Goal: Task Accomplishment & Management: Complete application form

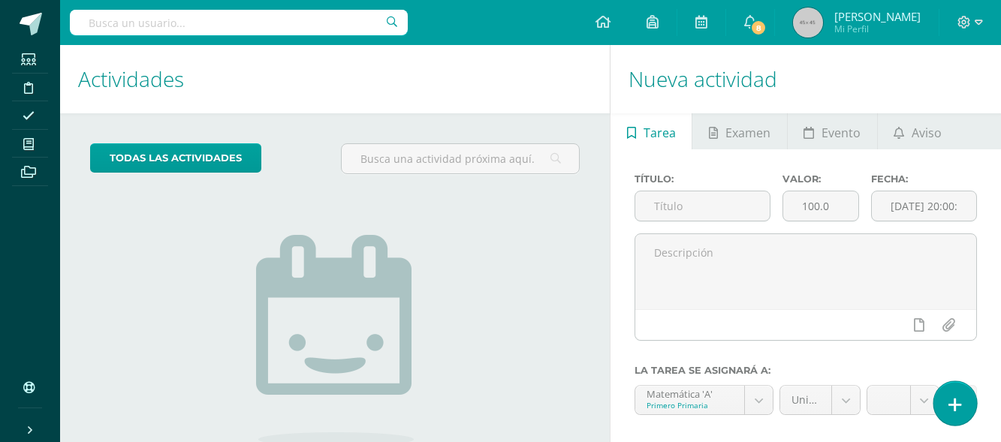
click at [957, 392] on link at bounding box center [954, 403] width 43 height 44
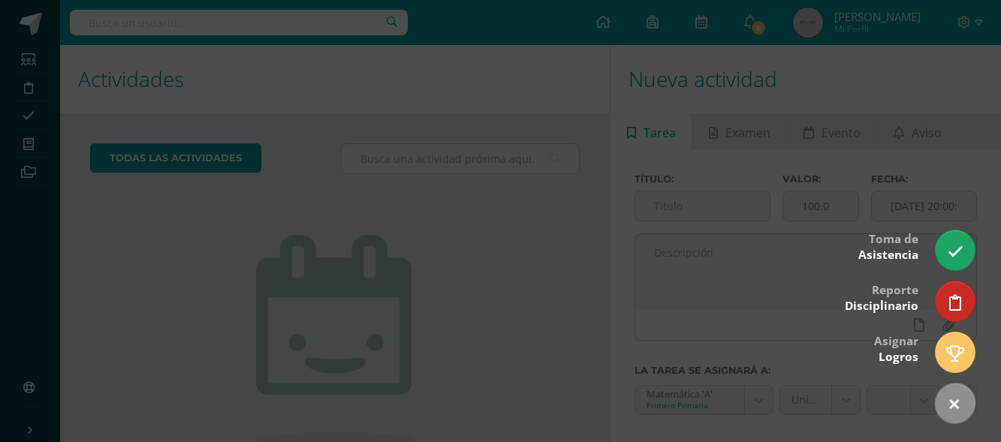
click at [940, 234] on div at bounding box center [500, 221] width 1001 height 442
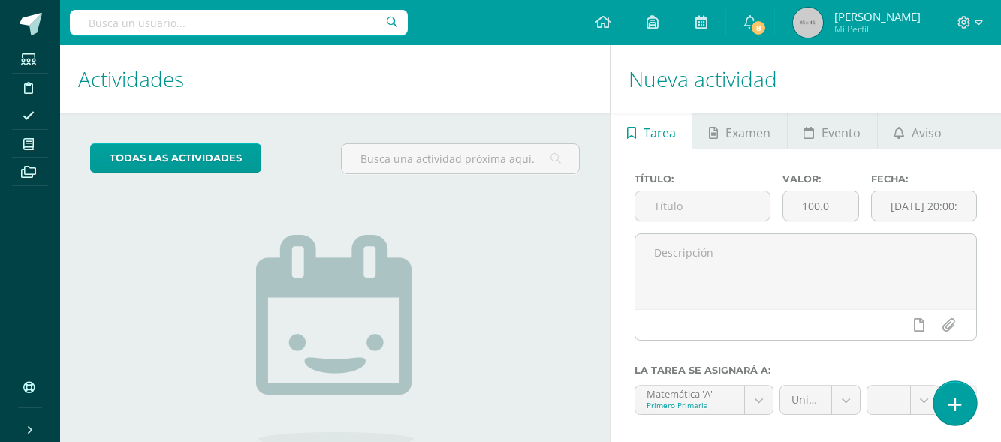
click at [949, 393] on link at bounding box center [954, 403] width 43 height 44
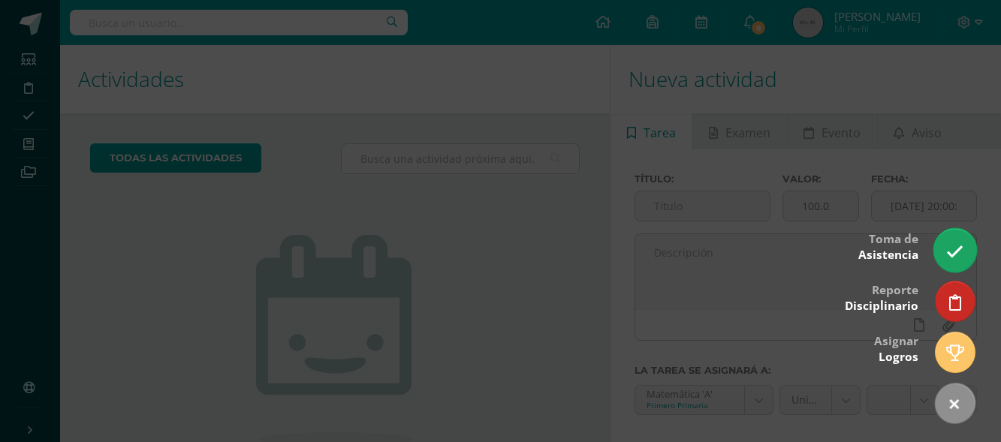
click at [954, 252] on icon at bounding box center [954, 251] width 17 height 17
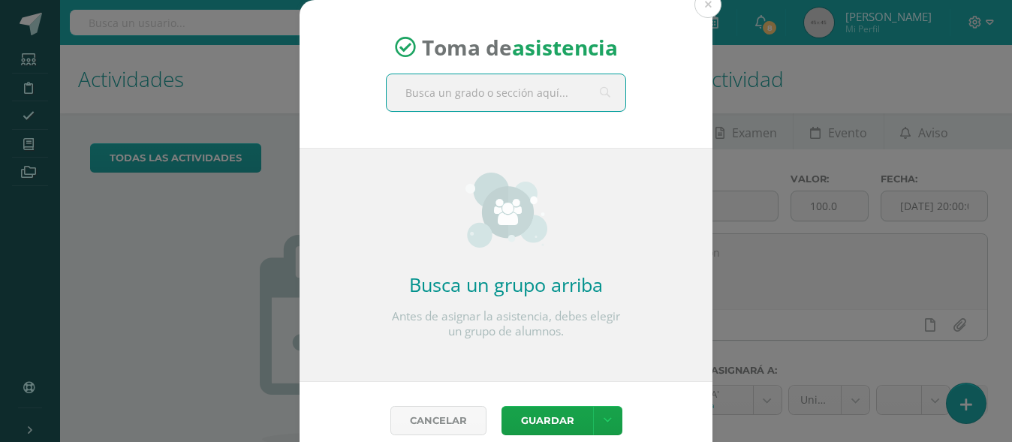
click at [467, 97] on input "text" at bounding box center [506, 92] width 239 height 37
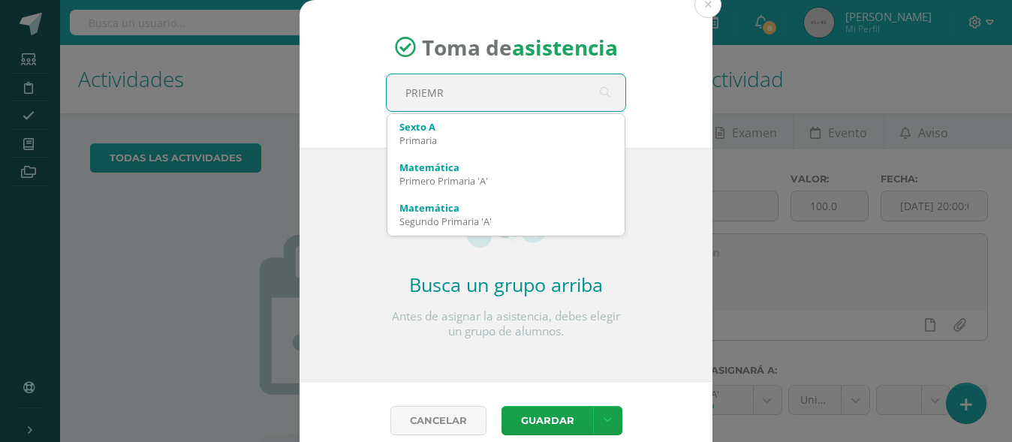
type input "PRIEM"
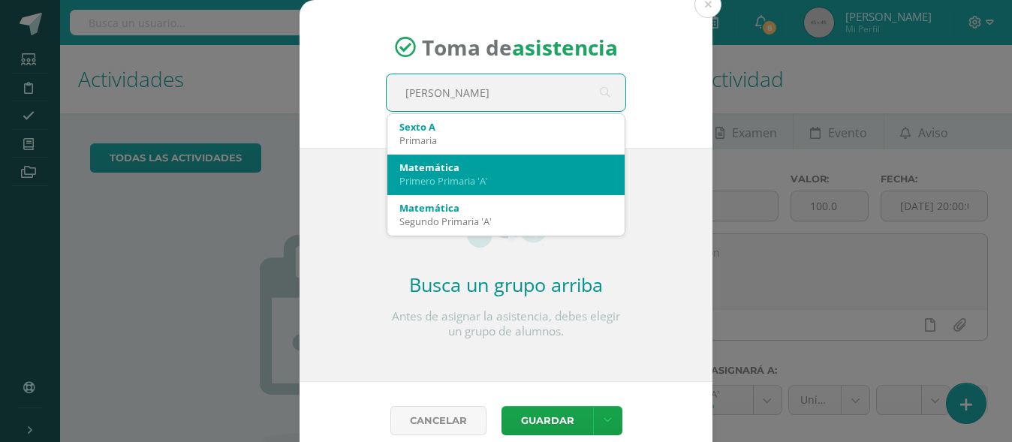
click at [451, 180] on div "Primero Primaria 'A'" at bounding box center [505, 181] width 213 height 14
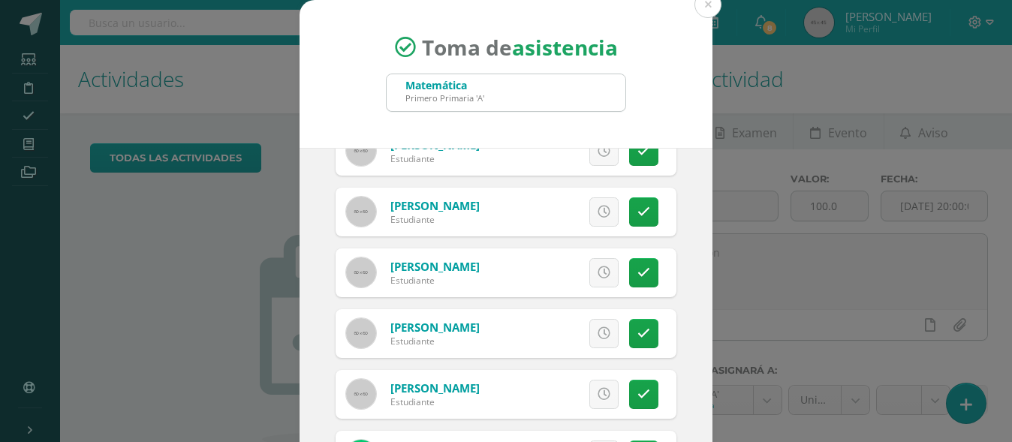
scroll to position [351, 0]
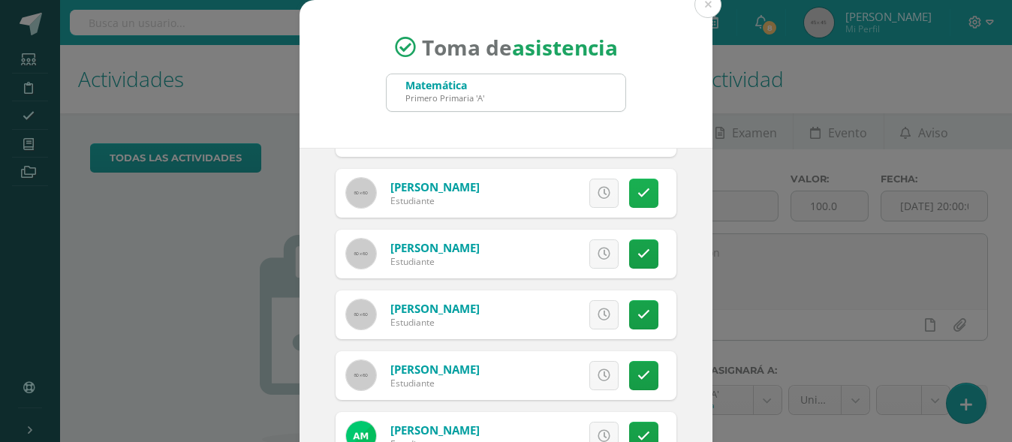
click at [638, 191] on icon at bounding box center [644, 193] width 13 height 13
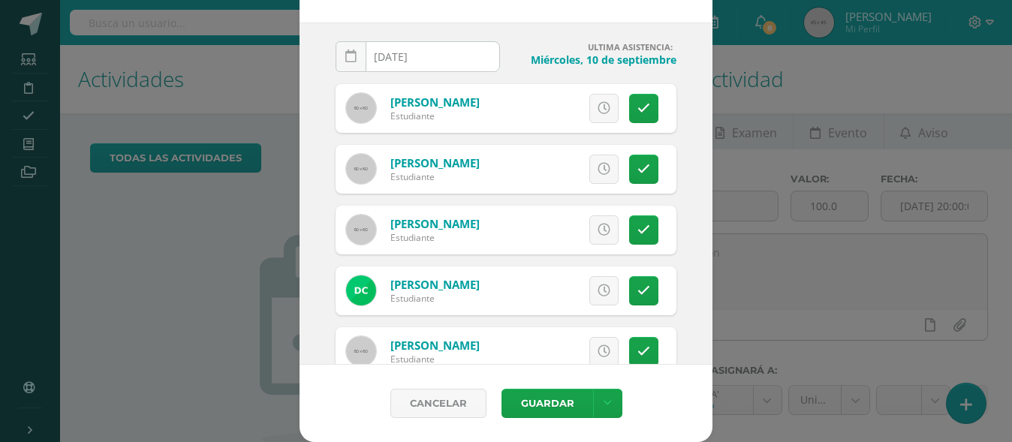
scroll to position [5, 0]
click at [638, 174] on icon at bounding box center [644, 170] width 13 height 13
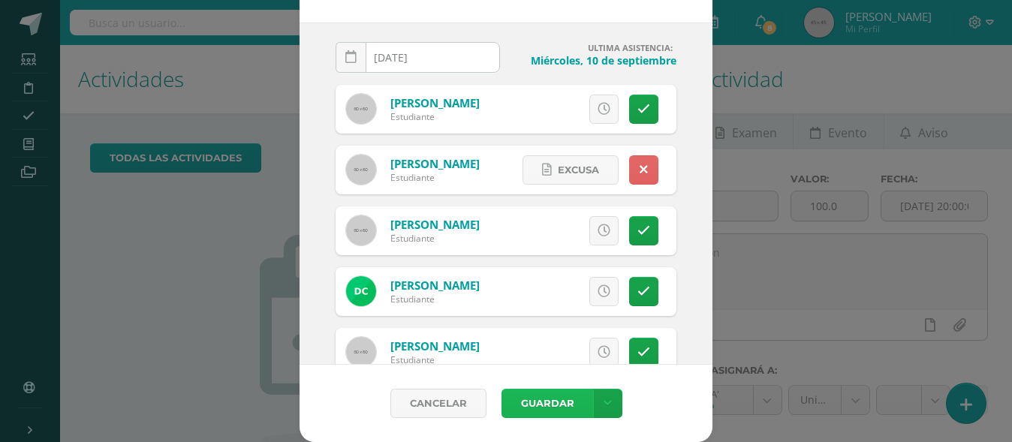
click at [538, 405] on button "Guardar" at bounding box center [548, 403] width 92 height 29
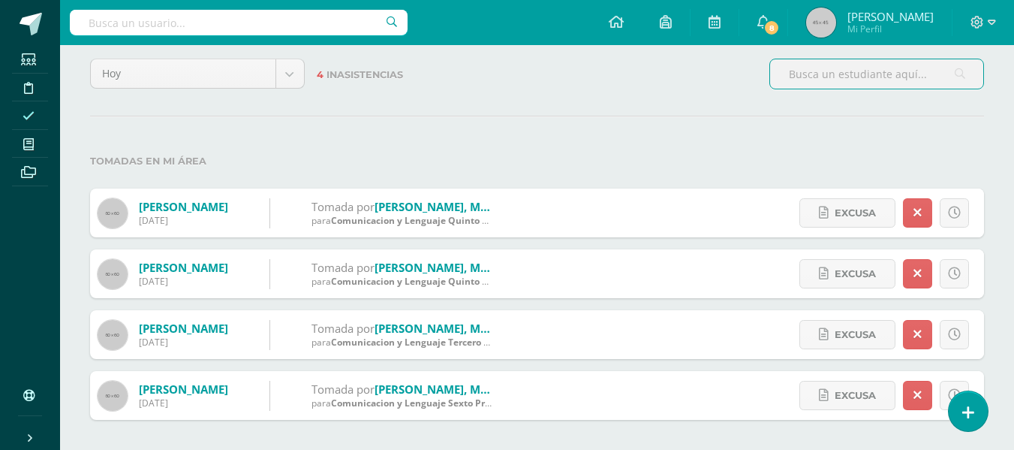
scroll to position [85, 0]
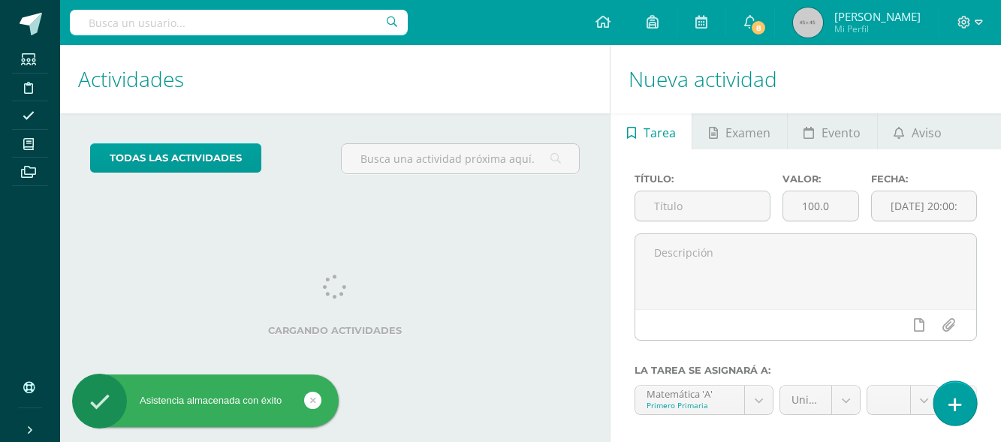
click at [956, 421] on link at bounding box center [954, 403] width 43 height 44
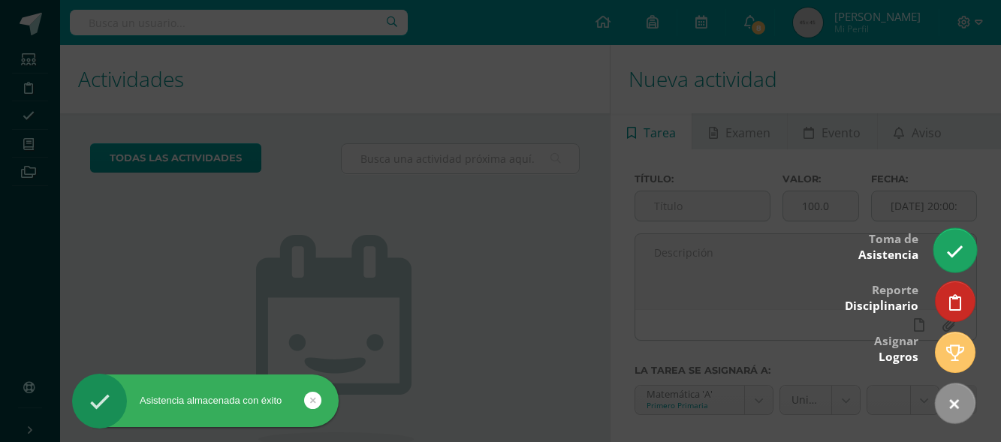
click at [954, 253] on icon at bounding box center [954, 251] width 17 height 17
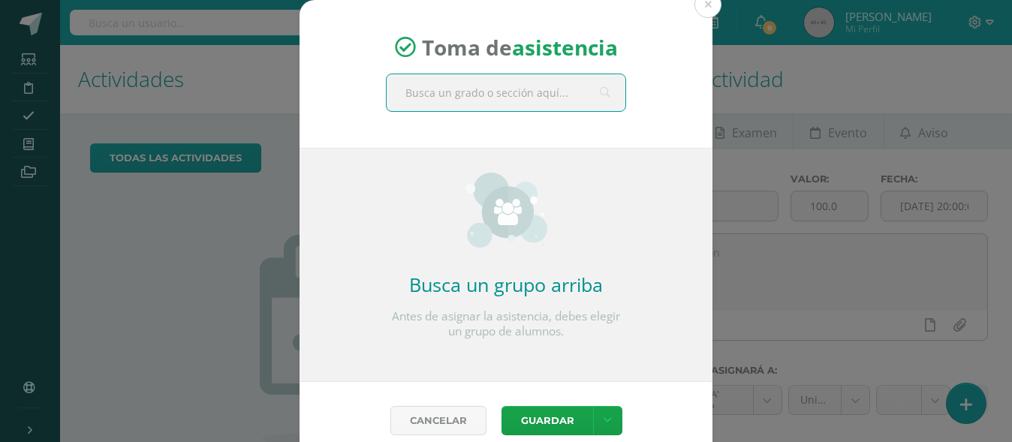
click at [499, 78] on input "text" at bounding box center [506, 92] width 239 height 37
type input "p"
type input "S"
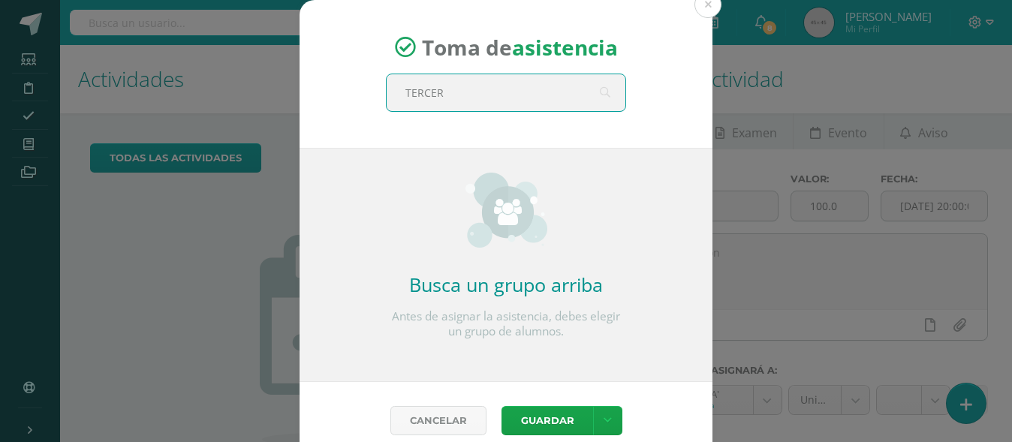
type input "TERCERO"
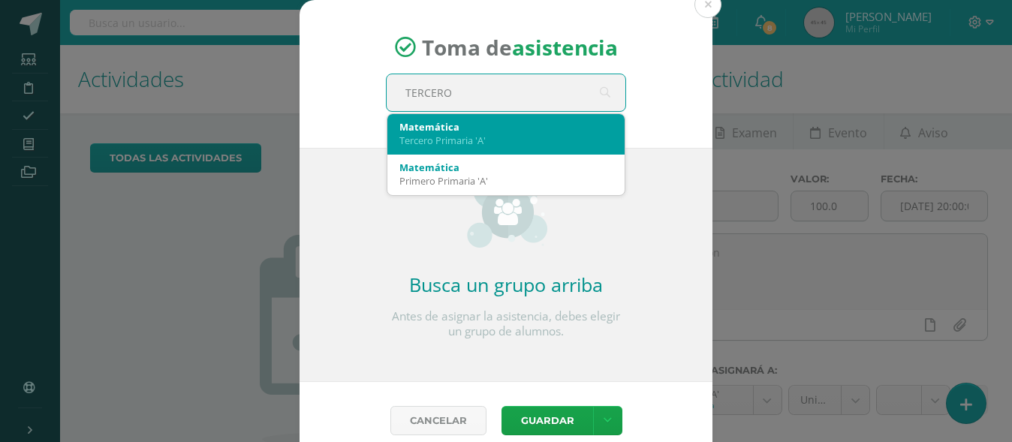
click at [444, 139] on div "Tercero Primaria 'A'" at bounding box center [505, 141] width 213 height 14
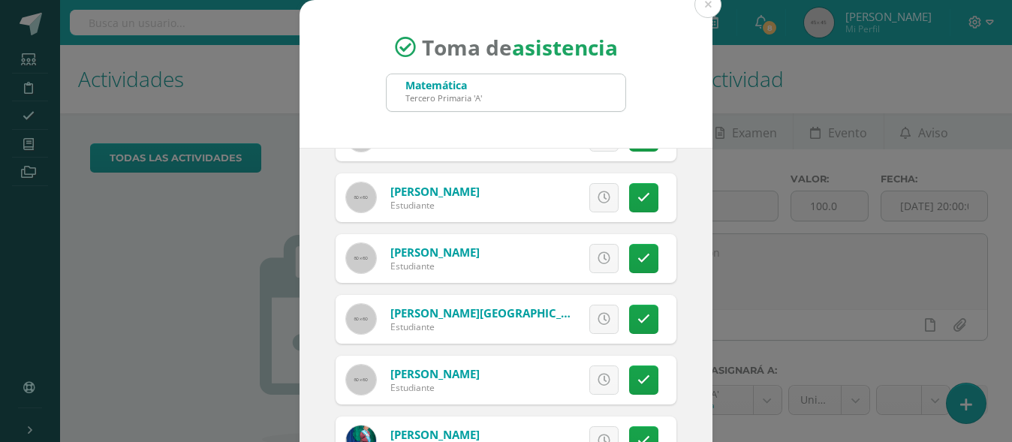
scroll to position [29, 0]
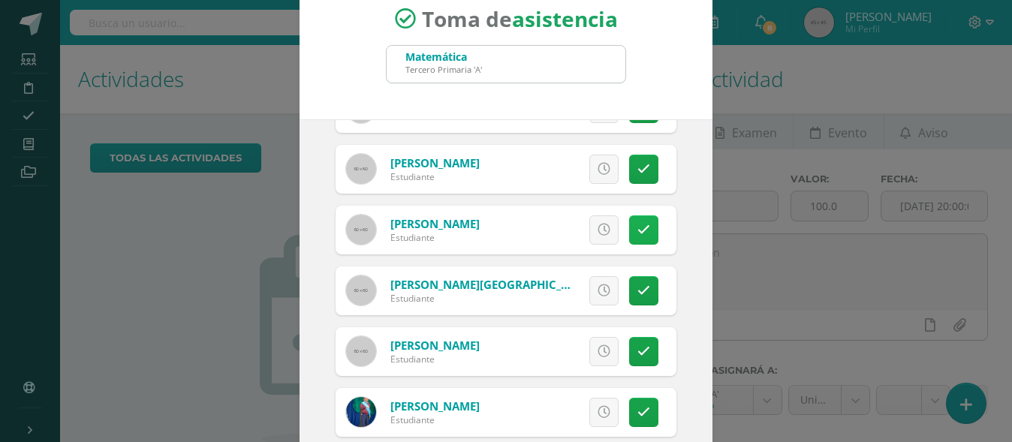
click at [638, 227] on icon at bounding box center [644, 230] width 13 height 13
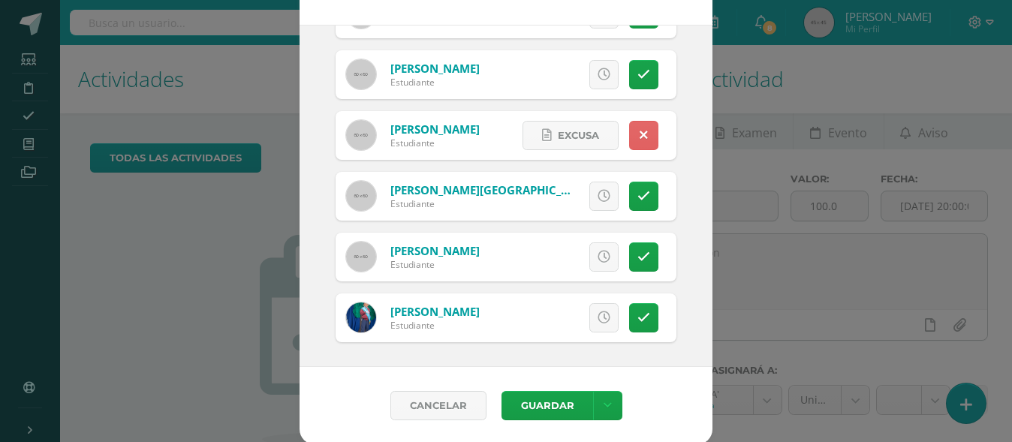
scroll to position [125, 0]
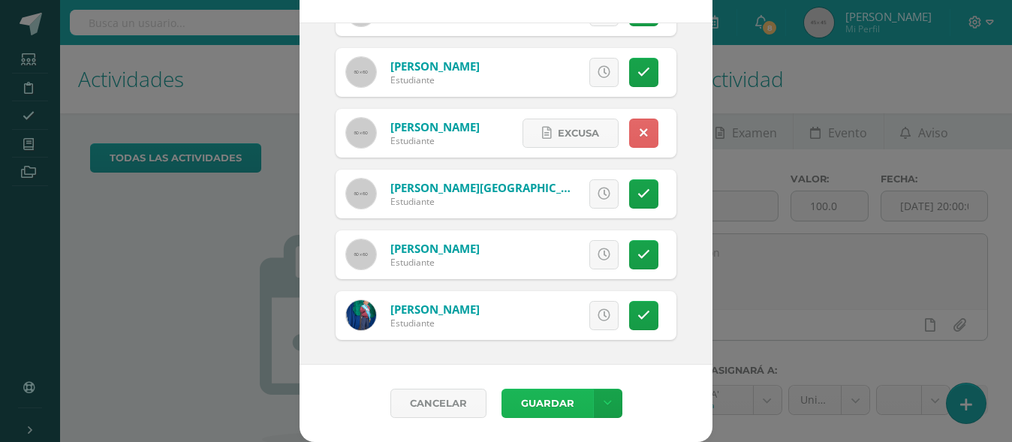
click at [531, 405] on button "Guardar" at bounding box center [548, 403] width 92 height 29
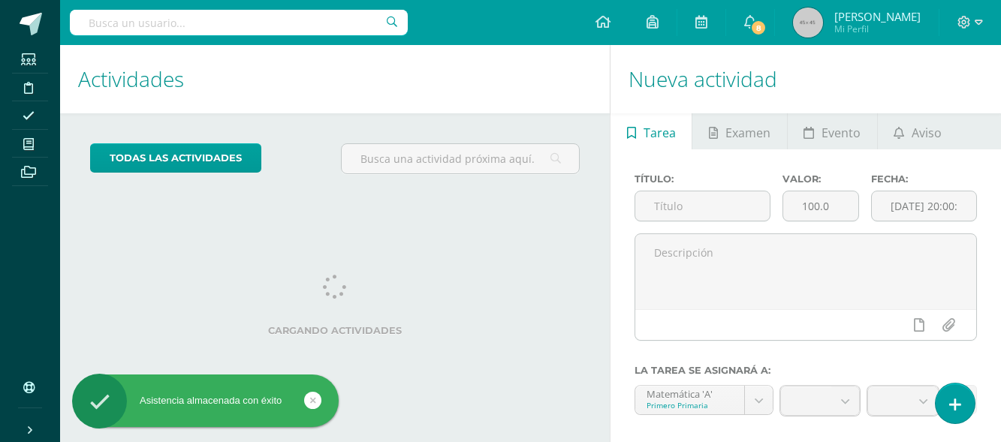
click at [966, 402] on link at bounding box center [955, 404] width 39 height 40
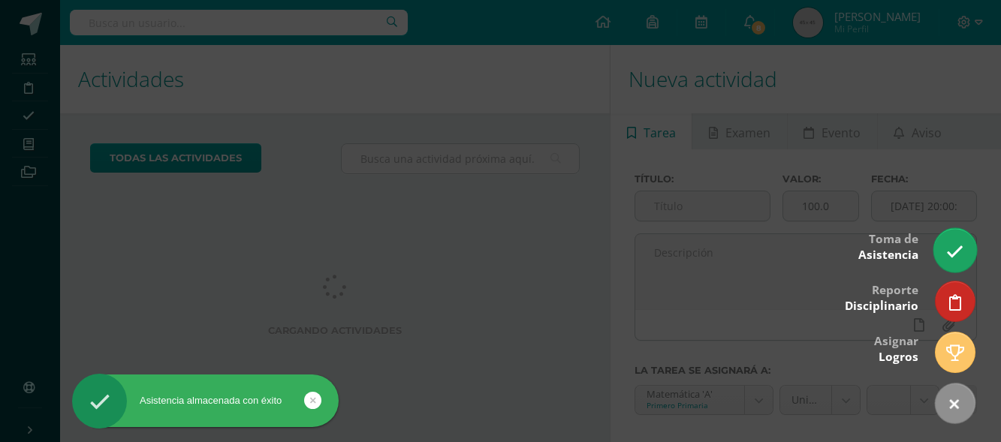
click at [956, 256] on icon at bounding box center [954, 251] width 17 height 17
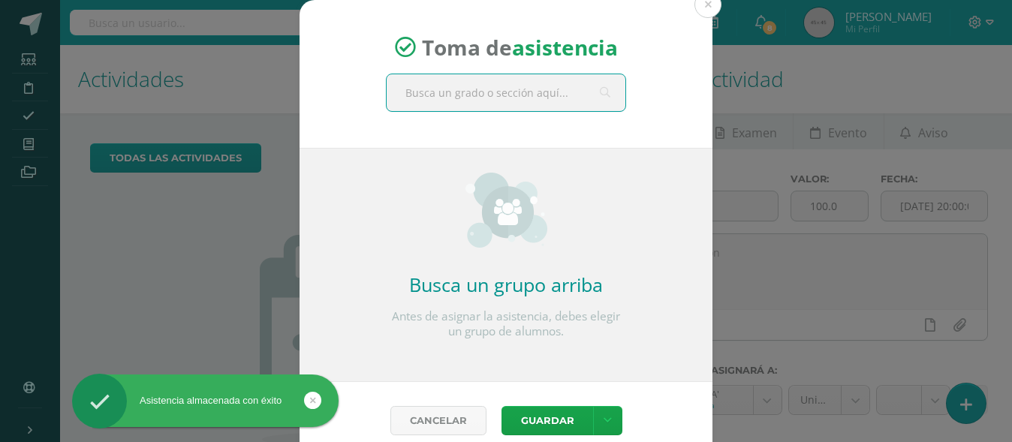
click at [496, 95] on input "text" at bounding box center [506, 92] width 239 height 37
type input "t"
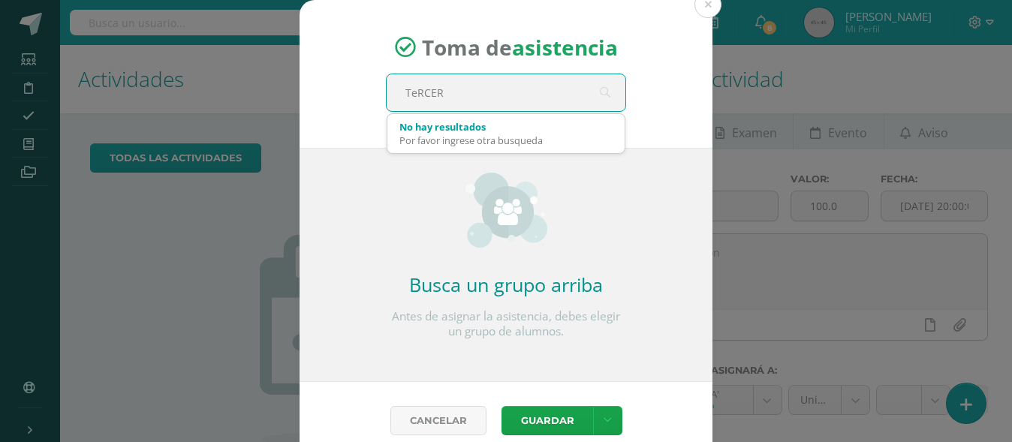
type input "TeRCERO"
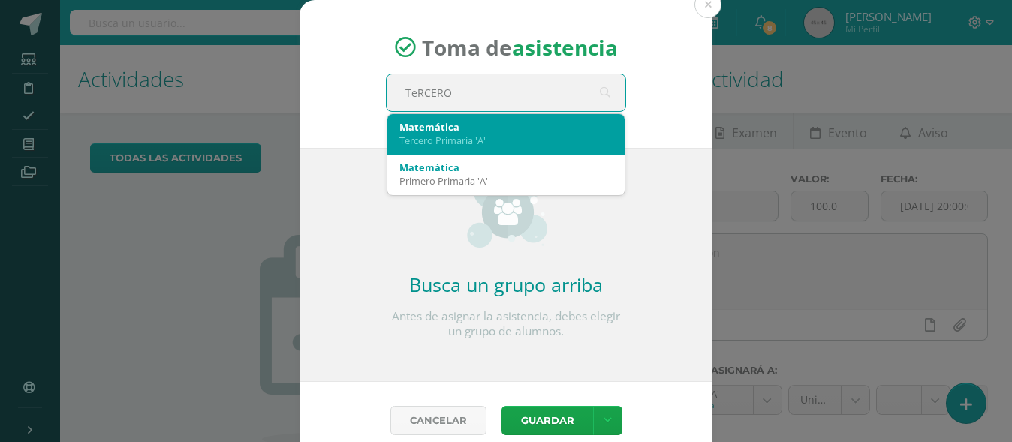
click at [417, 142] on div "Tercero Primaria 'A'" at bounding box center [505, 141] width 213 height 14
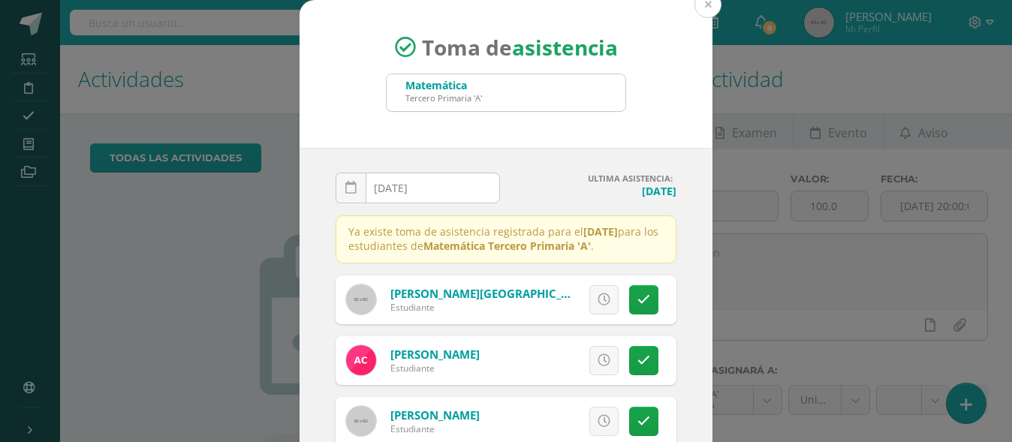
click at [698, 9] on button at bounding box center [708, 4] width 27 height 27
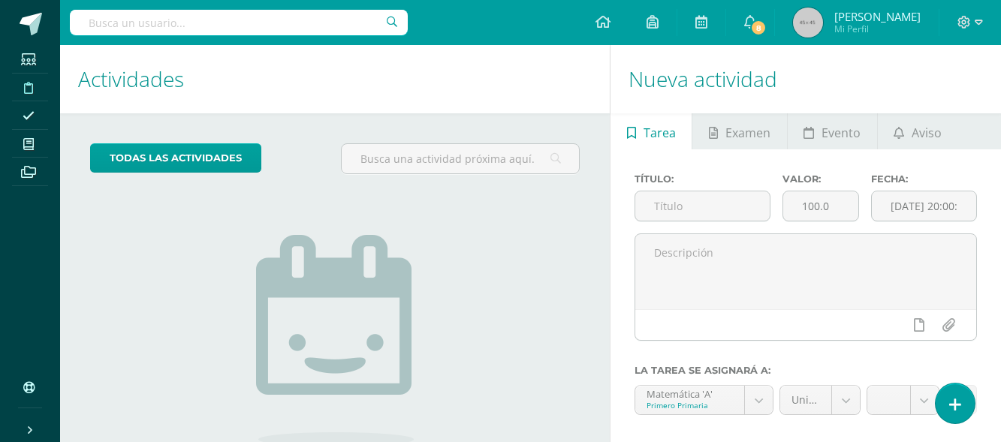
click at [30, 93] on icon at bounding box center [28, 88] width 9 height 12
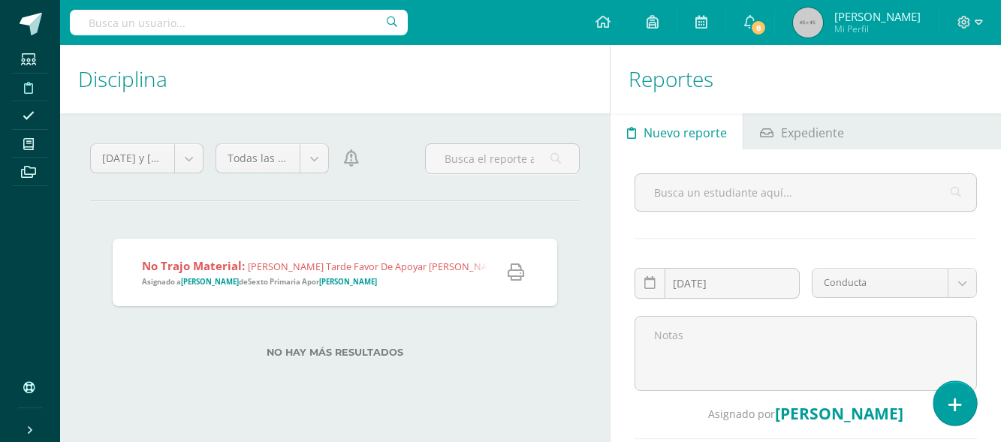
click at [947, 406] on link at bounding box center [954, 403] width 43 height 44
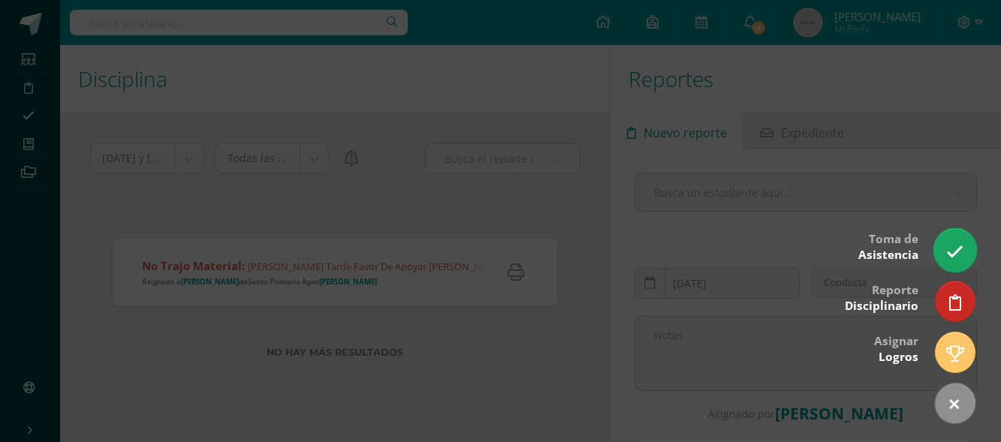
click at [948, 261] on icon at bounding box center [954, 251] width 17 height 17
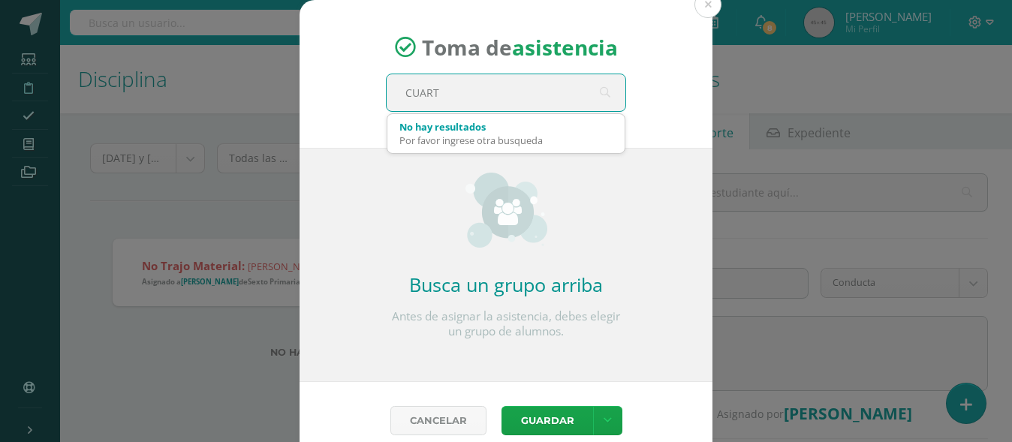
type input "CUARTO"
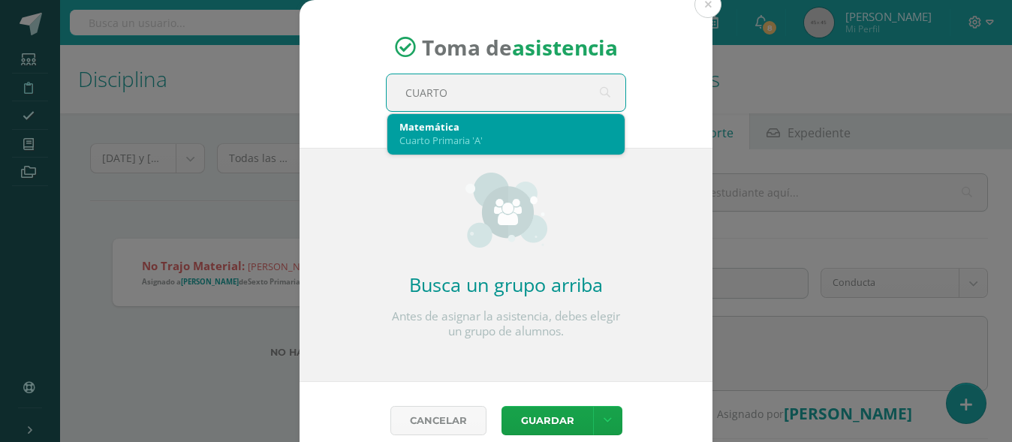
click at [454, 131] on div "Matemática" at bounding box center [505, 127] width 213 height 14
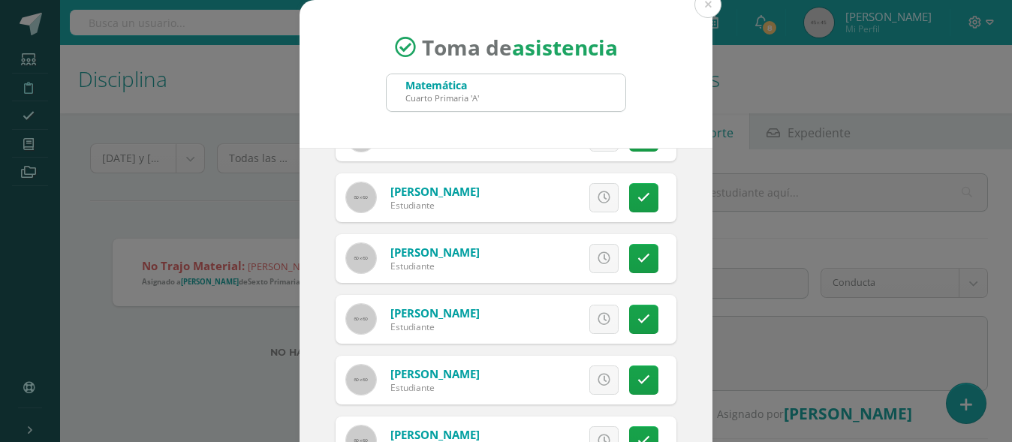
scroll to position [125, 0]
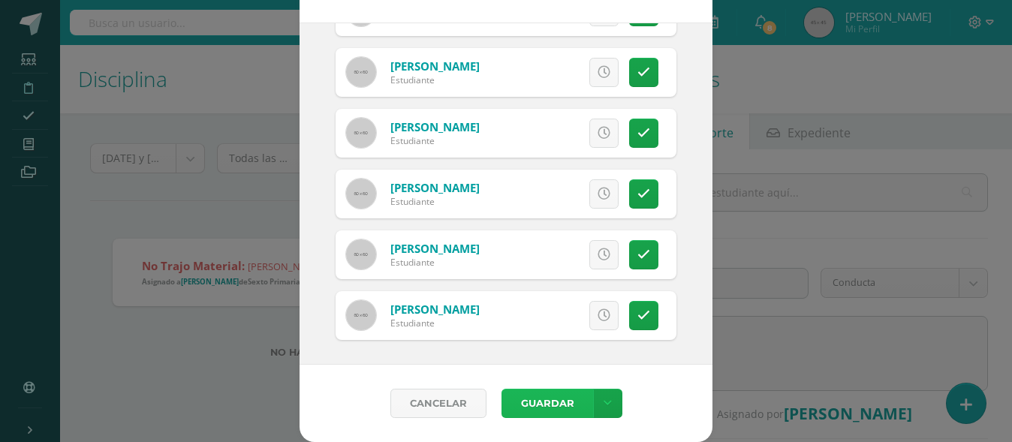
click at [535, 404] on button "Guardar" at bounding box center [548, 403] width 92 height 29
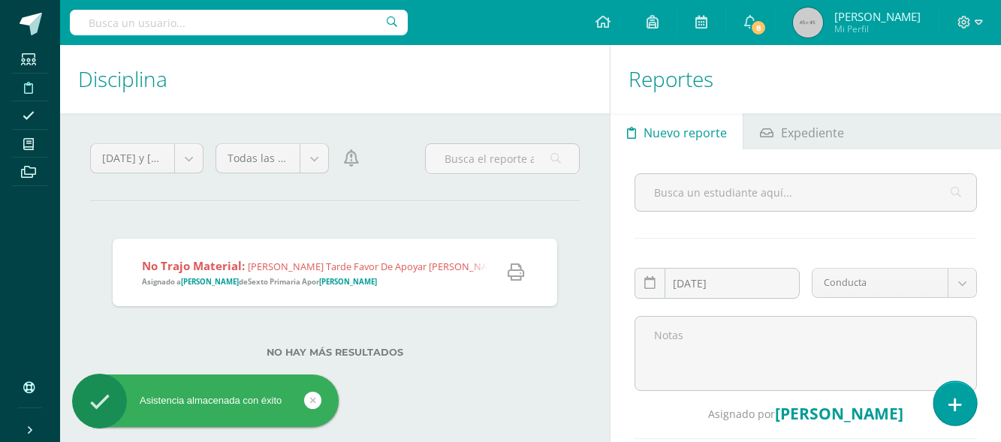
click at [966, 407] on link at bounding box center [954, 403] width 43 height 44
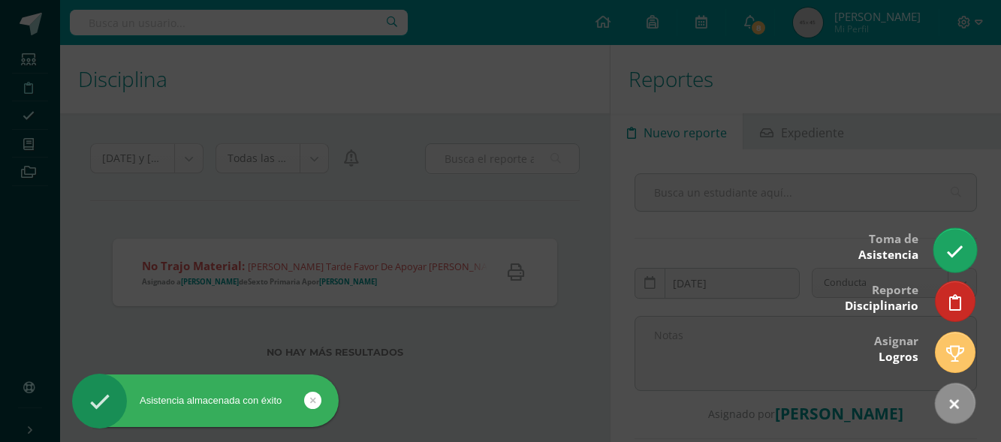
click at [957, 253] on icon at bounding box center [954, 251] width 17 height 17
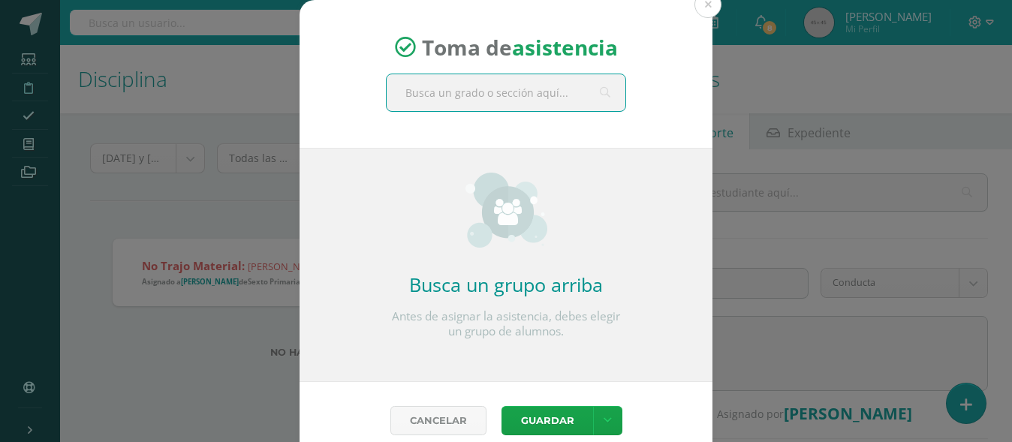
click at [449, 101] on input "text" at bounding box center [506, 92] width 239 height 37
type input "SEXTO"
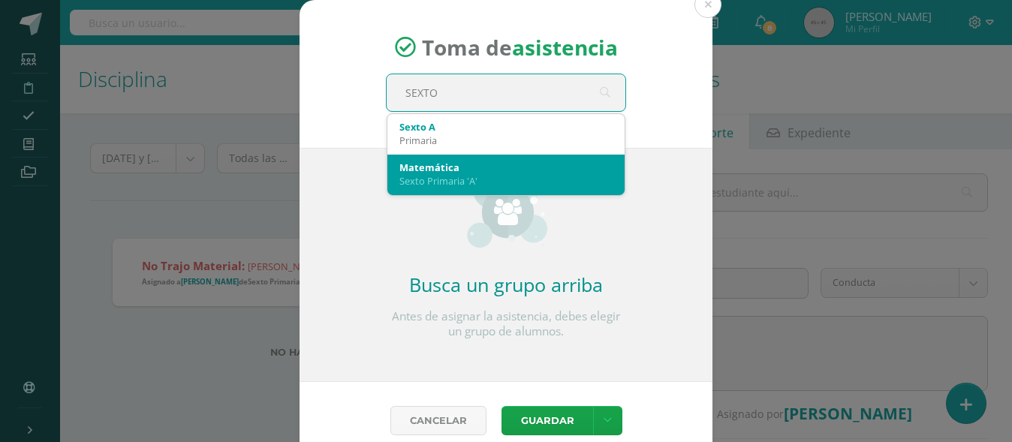
click at [448, 176] on div "Sexto Primaria 'A'" at bounding box center [505, 181] width 213 height 14
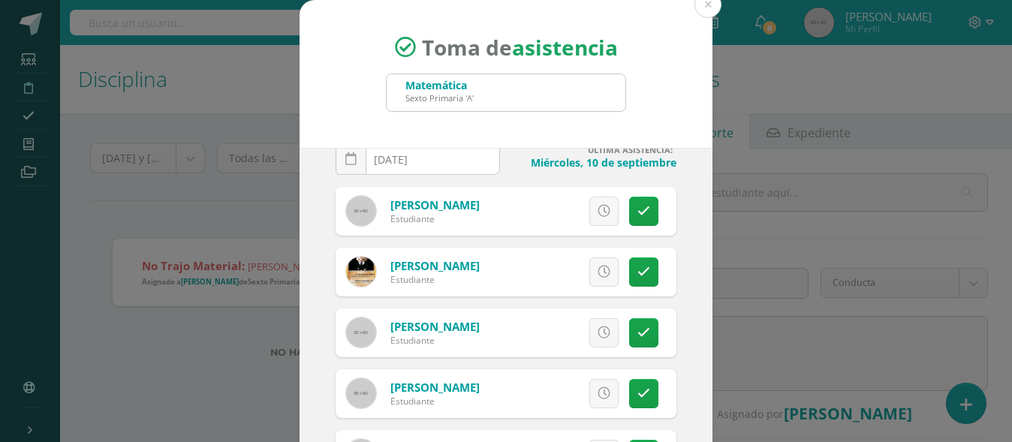
scroll to position [37, 0]
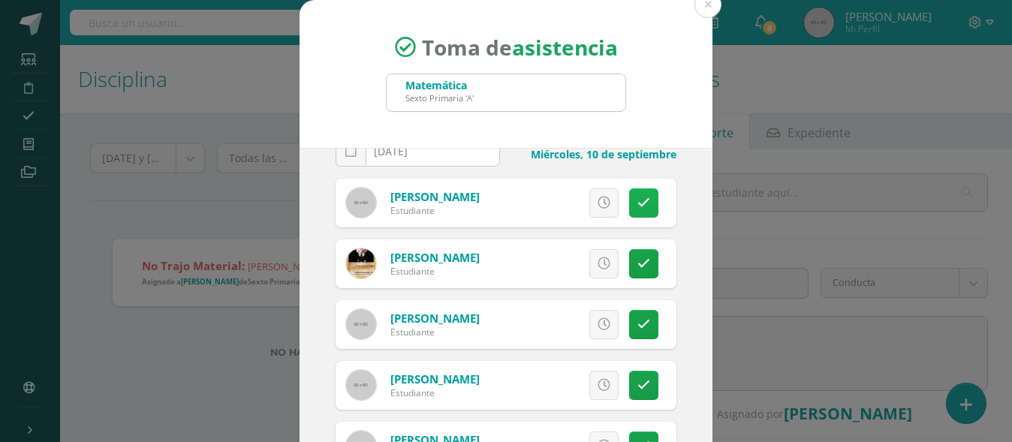
click at [638, 201] on link at bounding box center [643, 202] width 29 height 29
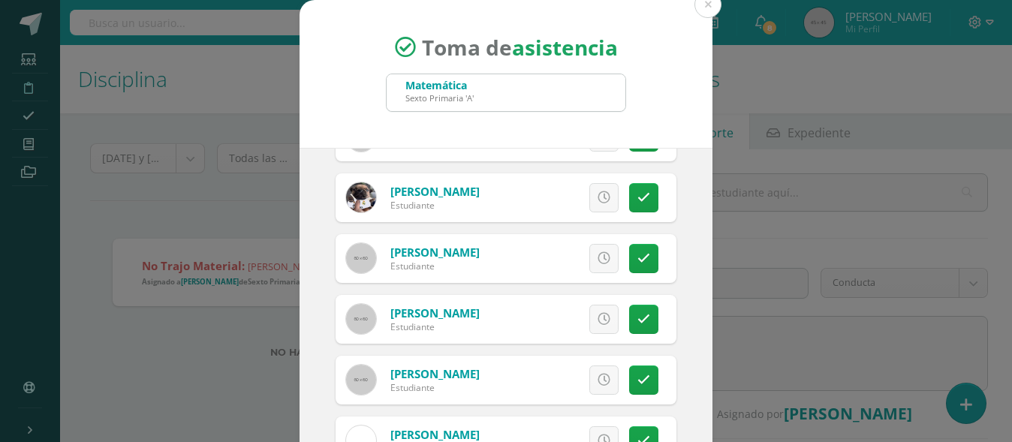
scroll to position [125, 0]
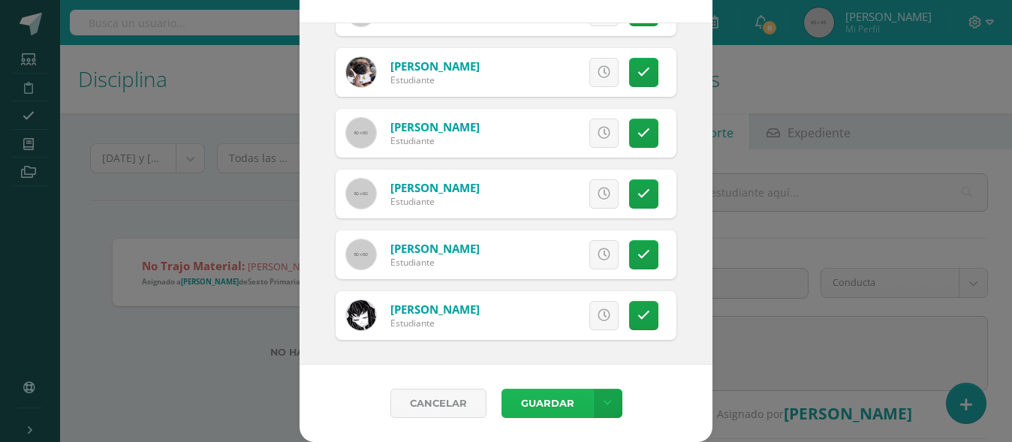
click at [551, 414] on button "Guardar" at bounding box center [548, 403] width 92 height 29
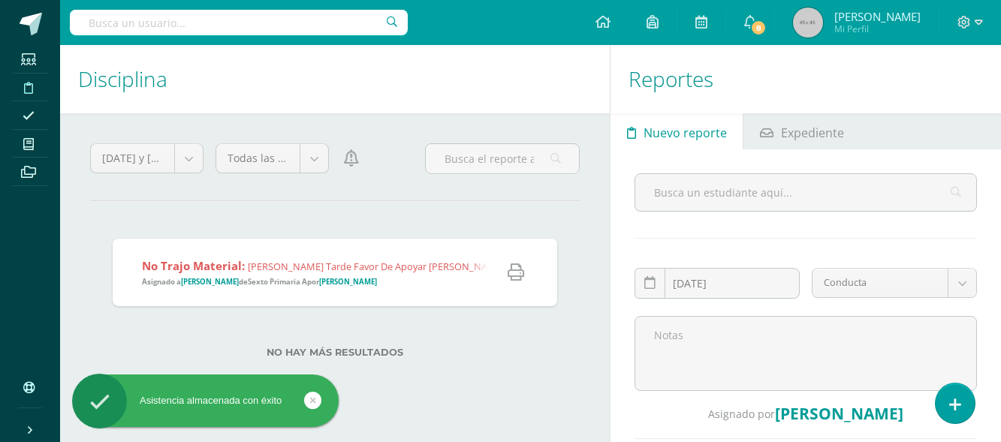
click at [248, 274] on span "No trajo material: Bendecida tarde Favor de apoyar [PERSON_NAME] para que se po…" at bounding box center [482, 272] width 680 height 29
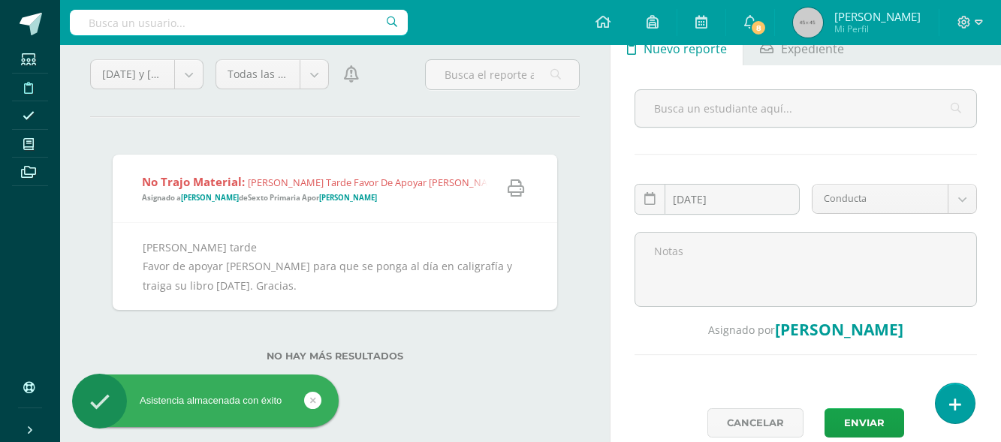
scroll to position [128, 0]
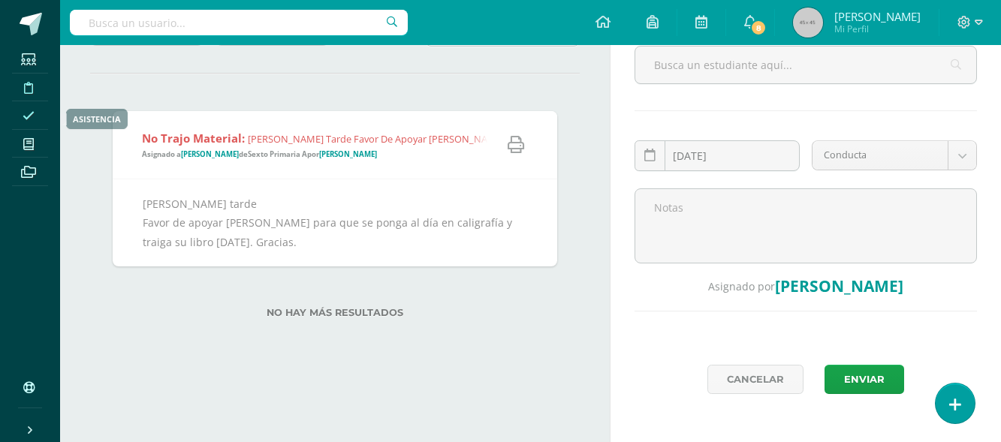
click at [31, 112] on icon at bounding box center [29, 116] width 12 height 12
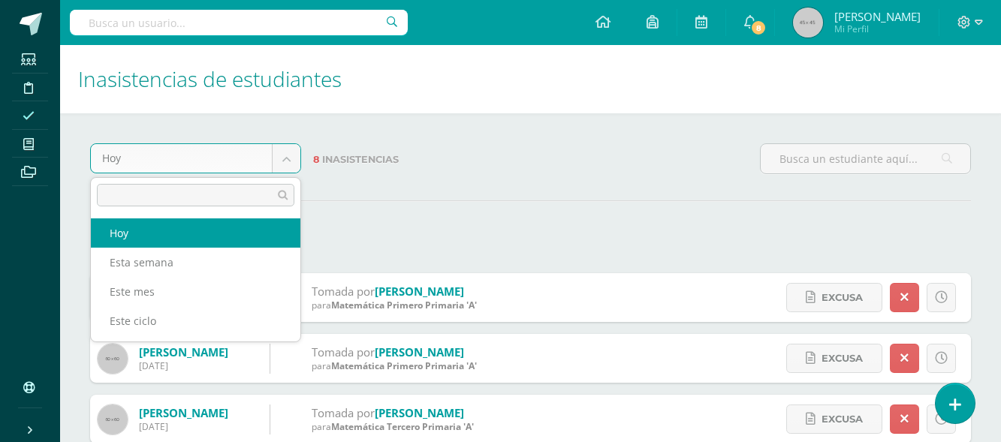
click at [288, 170] on body "Estudiantes Disciplina Asistencia Mis cursos Archivos Soporte Ayuda Reportar un…" at bounding box center [500, 410] width 1001 height 821
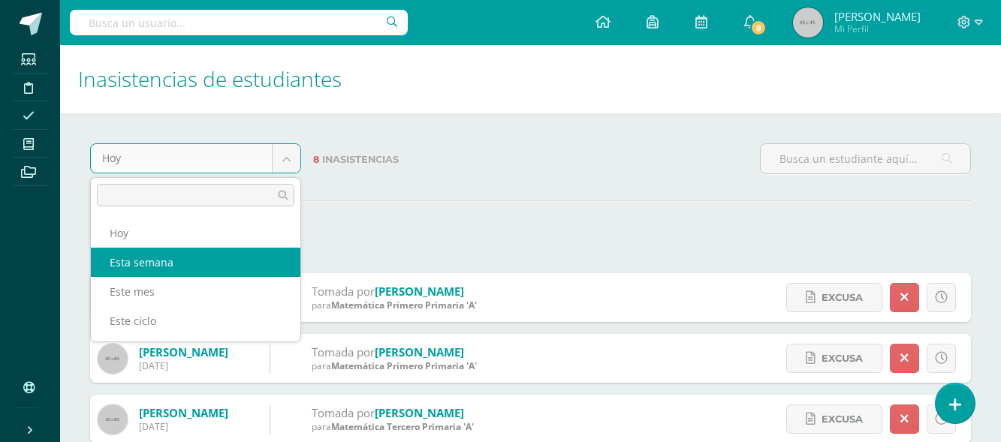
select select "week"
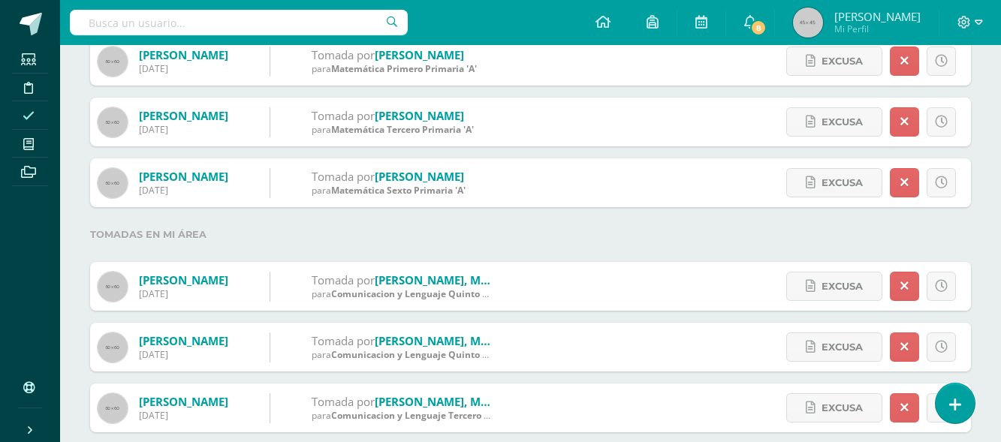
scroll to position [378, 0]
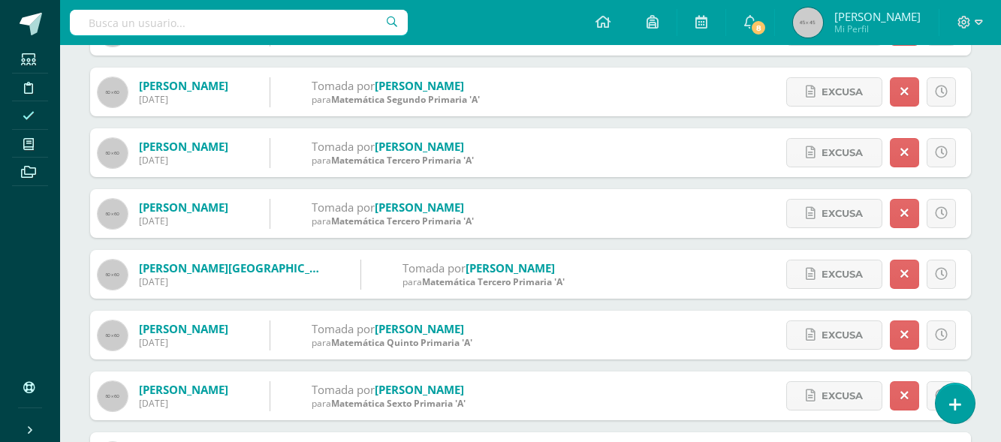
scroll to position [1056, 0]
